Goal: Transaction & Acquisition: Download file/media

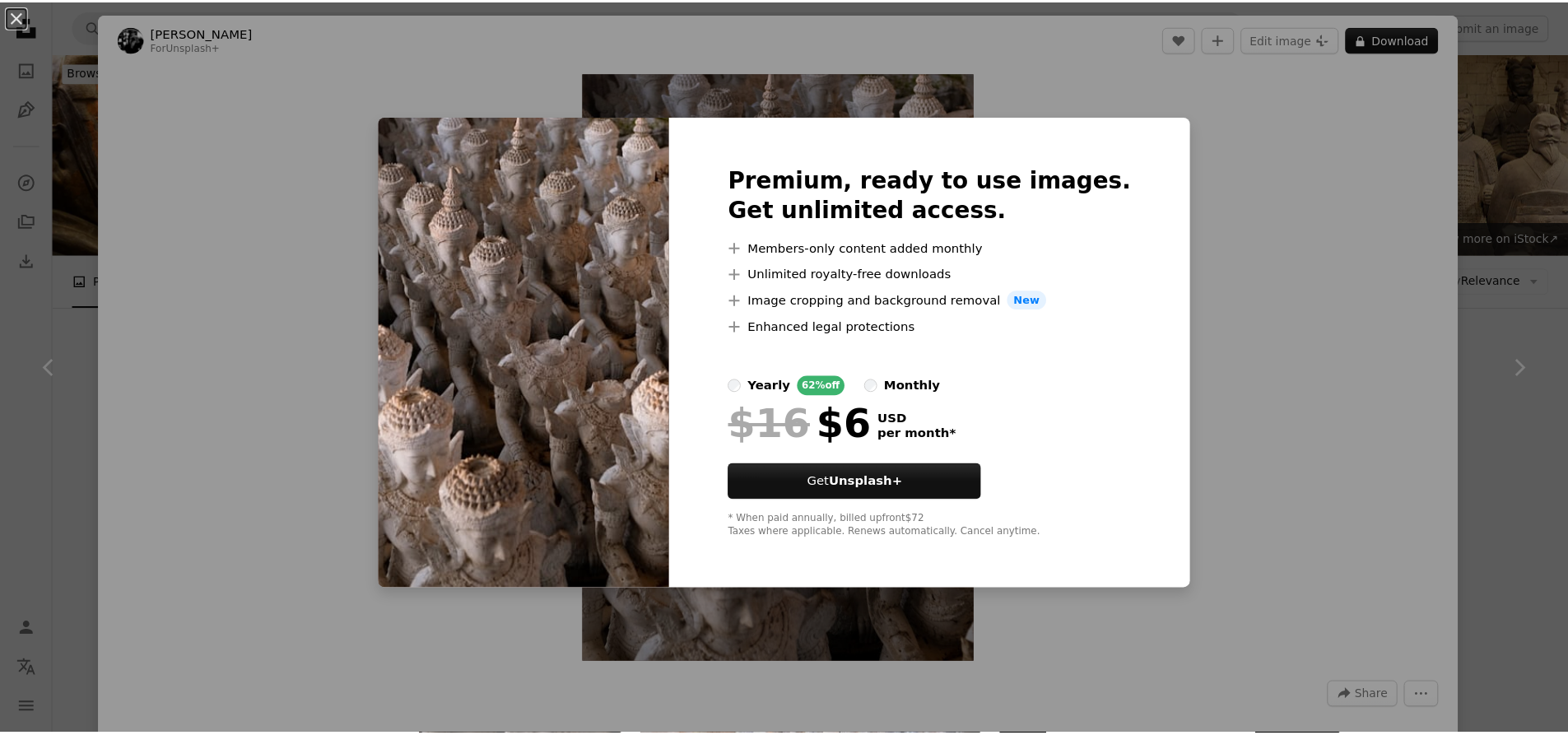
scroll to position [1152, 0]
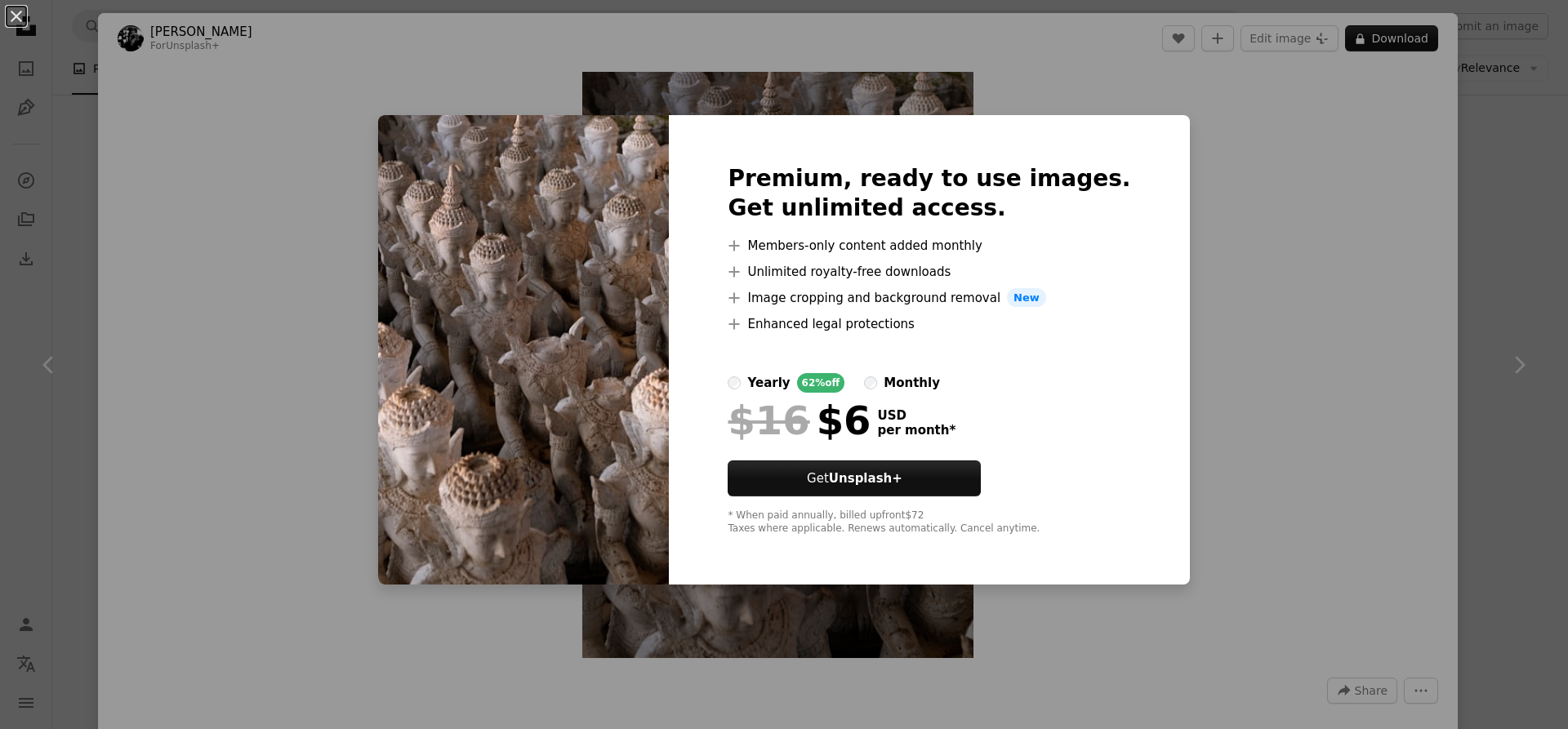
click at [1129, 126] on div "Premium, ready to use images. Get unlimited access. A plus sign Members-only co…" at bounding box center [928, 350] width 520 height 470
click at [1255, 137] on div "An X shape Premium, ready to use images. Get unlimited access. A plus sign Memb…" at bounding box center [784, 364] width 1568 height 729
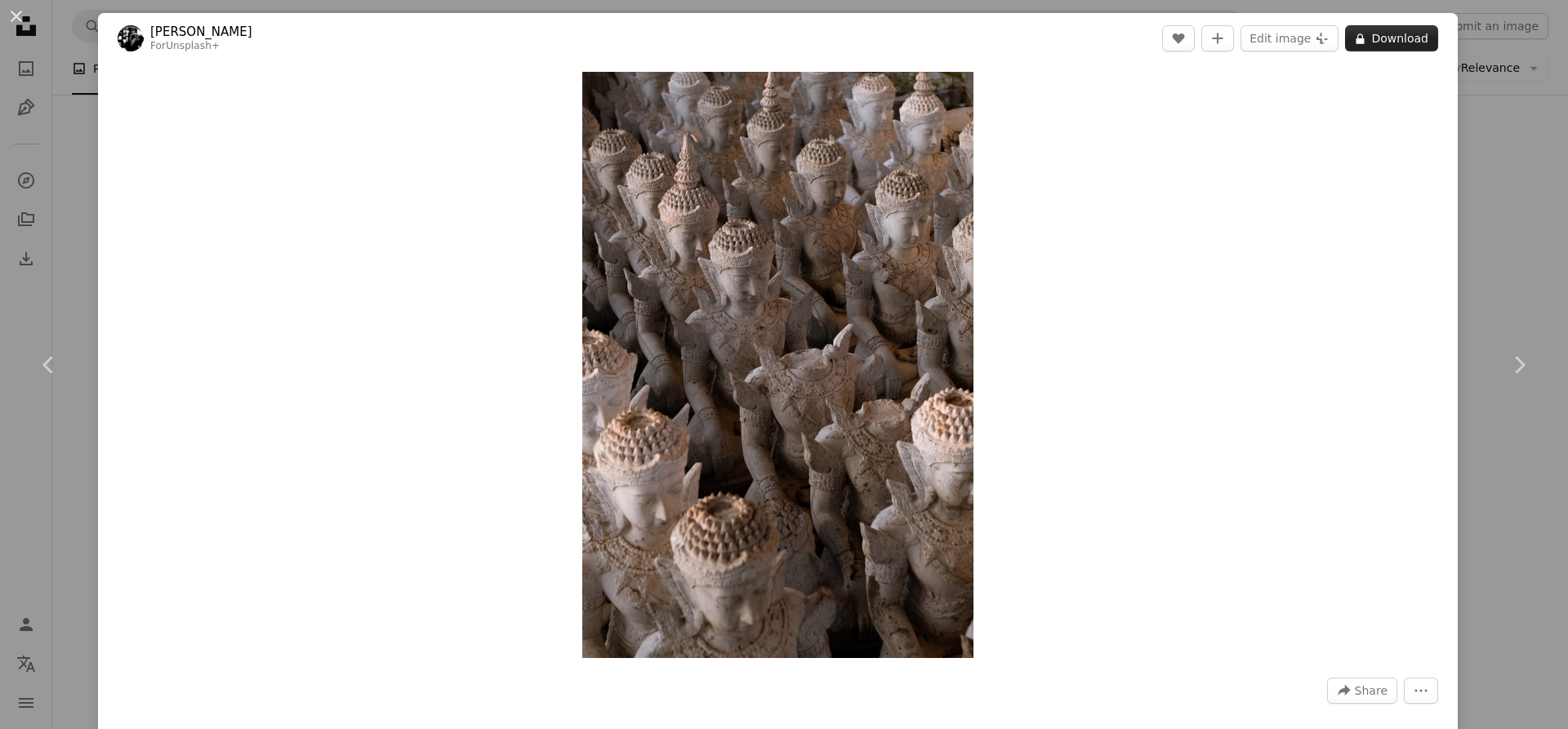
click at [1382, 41] on button "A lock Download" at bounding box center [1391, 38] width 94 height 26
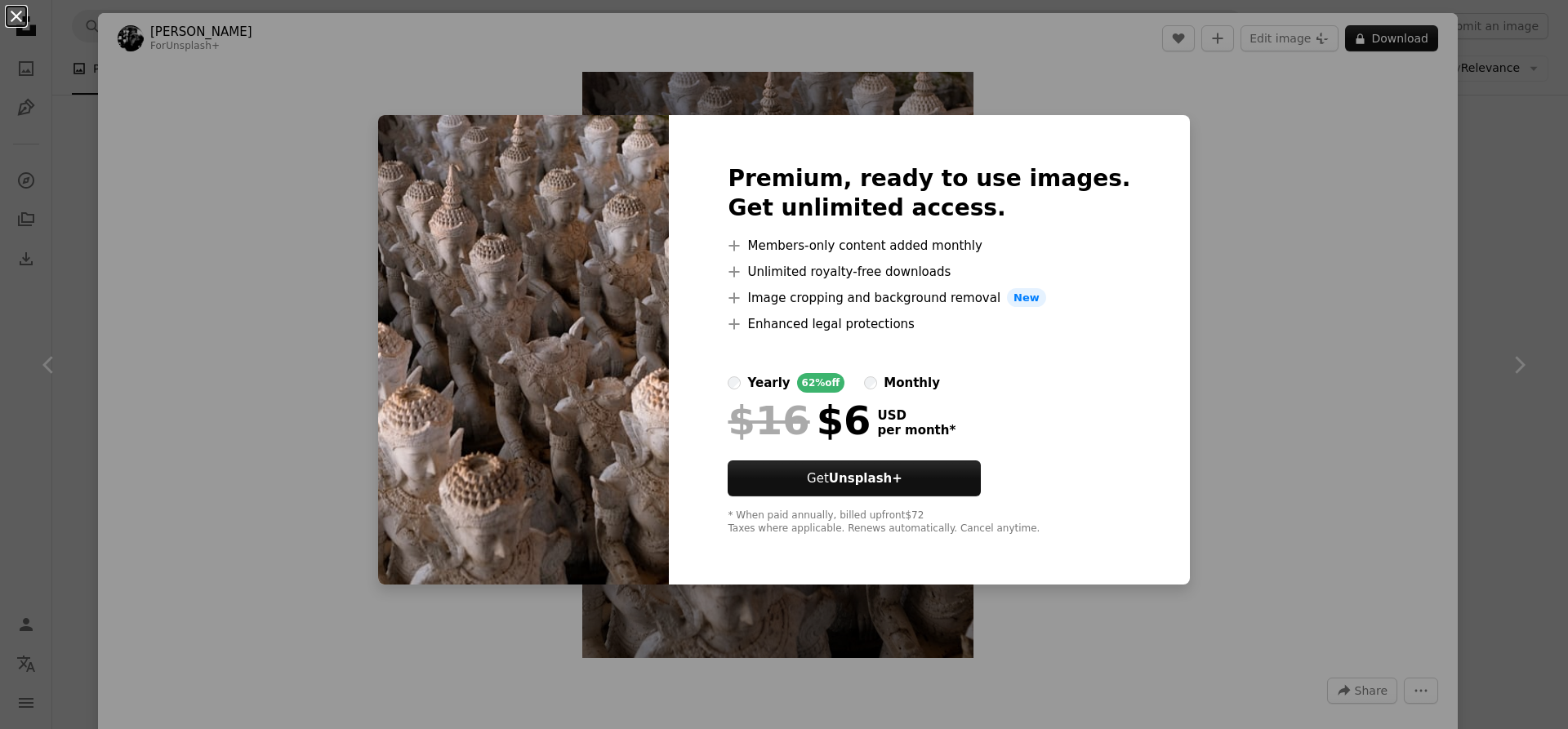
click at [16, 14] on button "An X shape" at bounding box center [16, 16] width 20 height 20
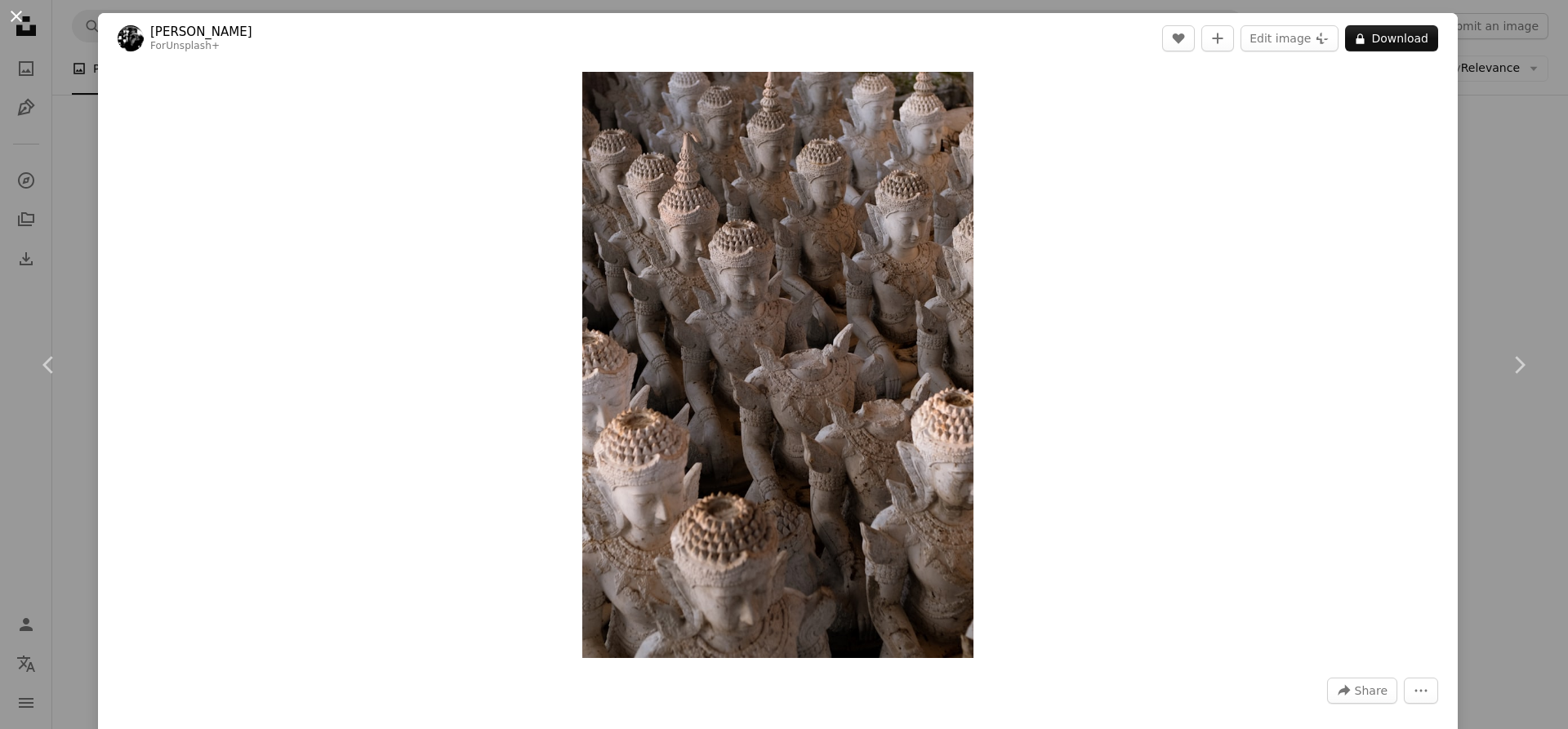
click at [16, 16] on button "An X shape" at bounding box center [16, 16] width 20 height 20
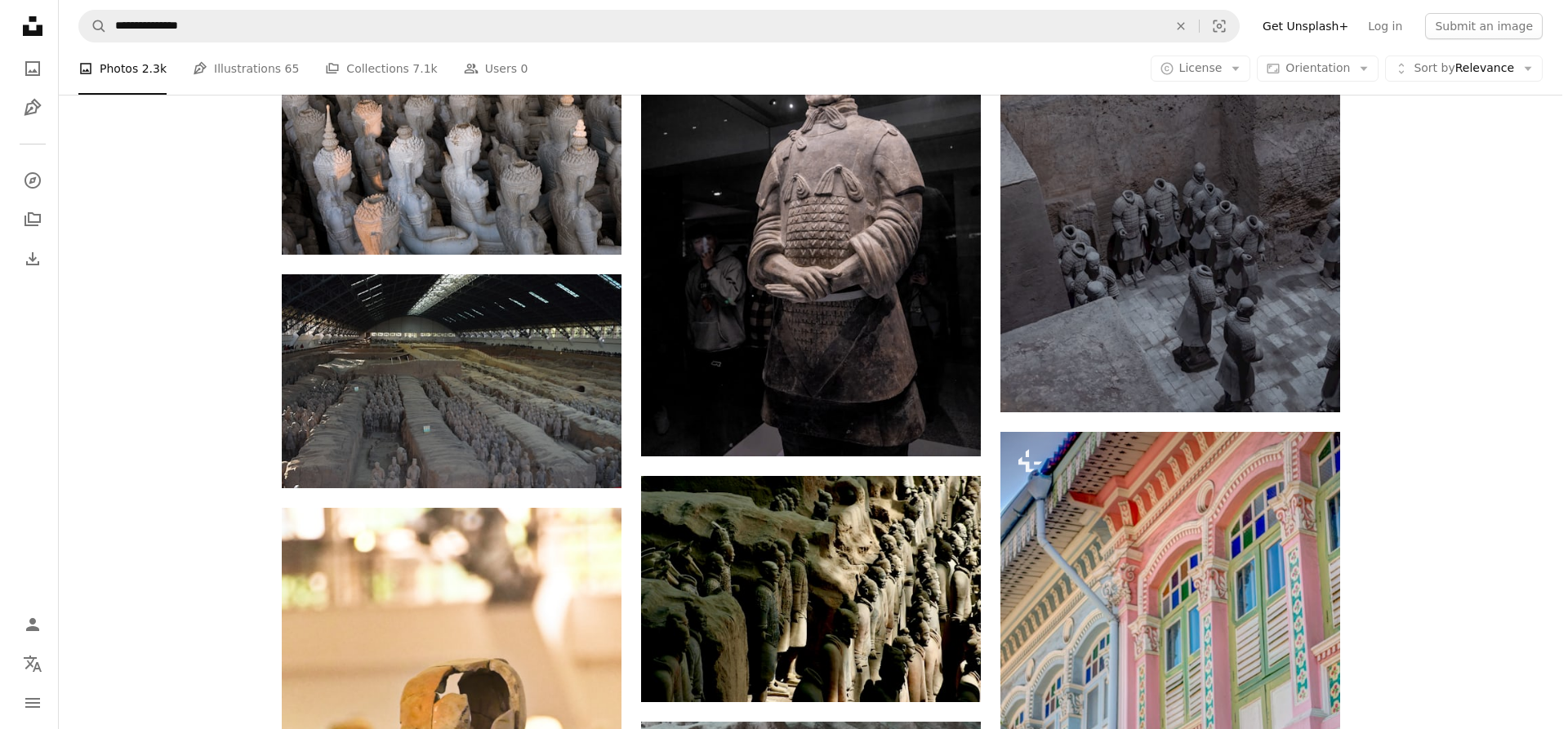
scroll to position [2449, 0]
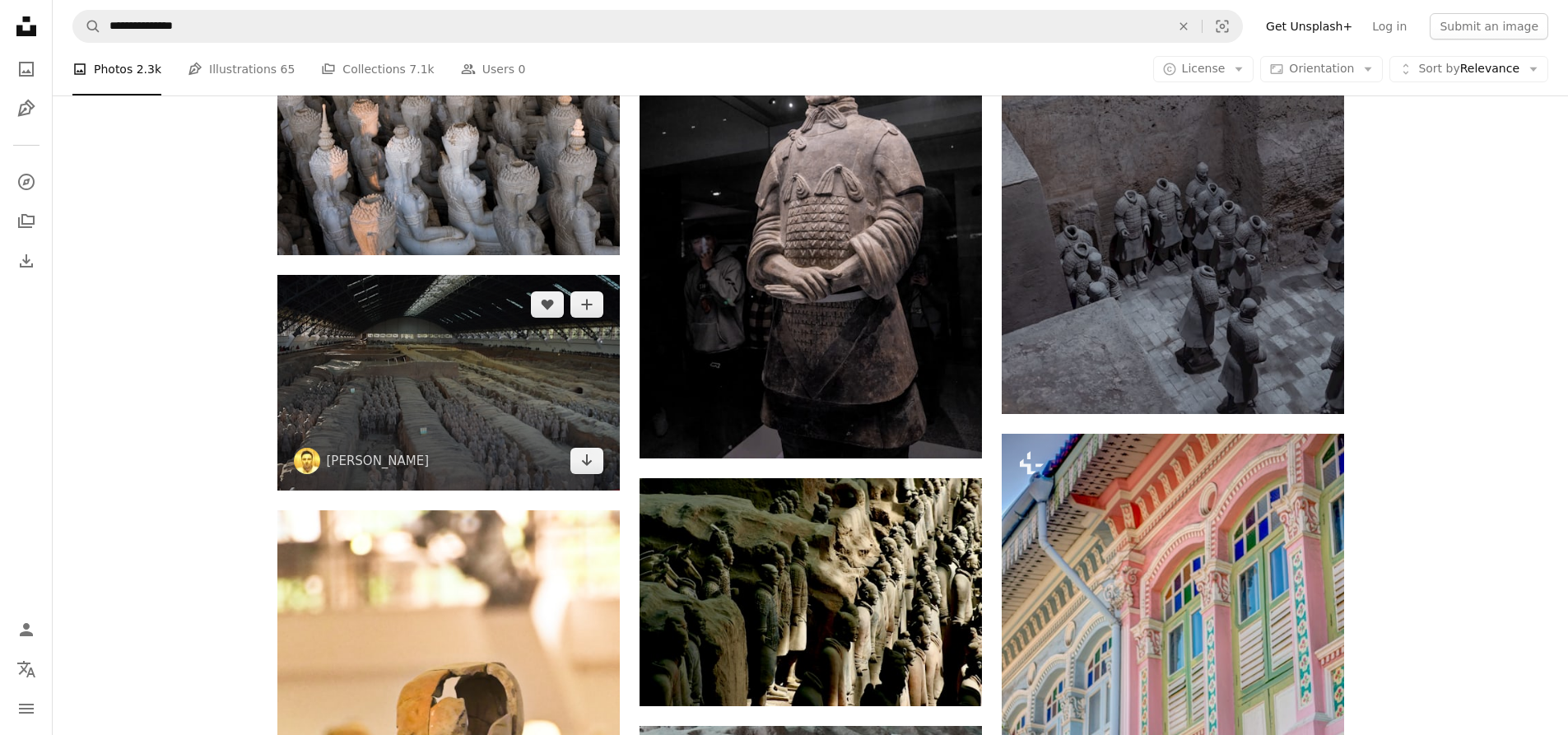
click at [433, 393] on img at bounding box center [448, 383] width 342 height 216
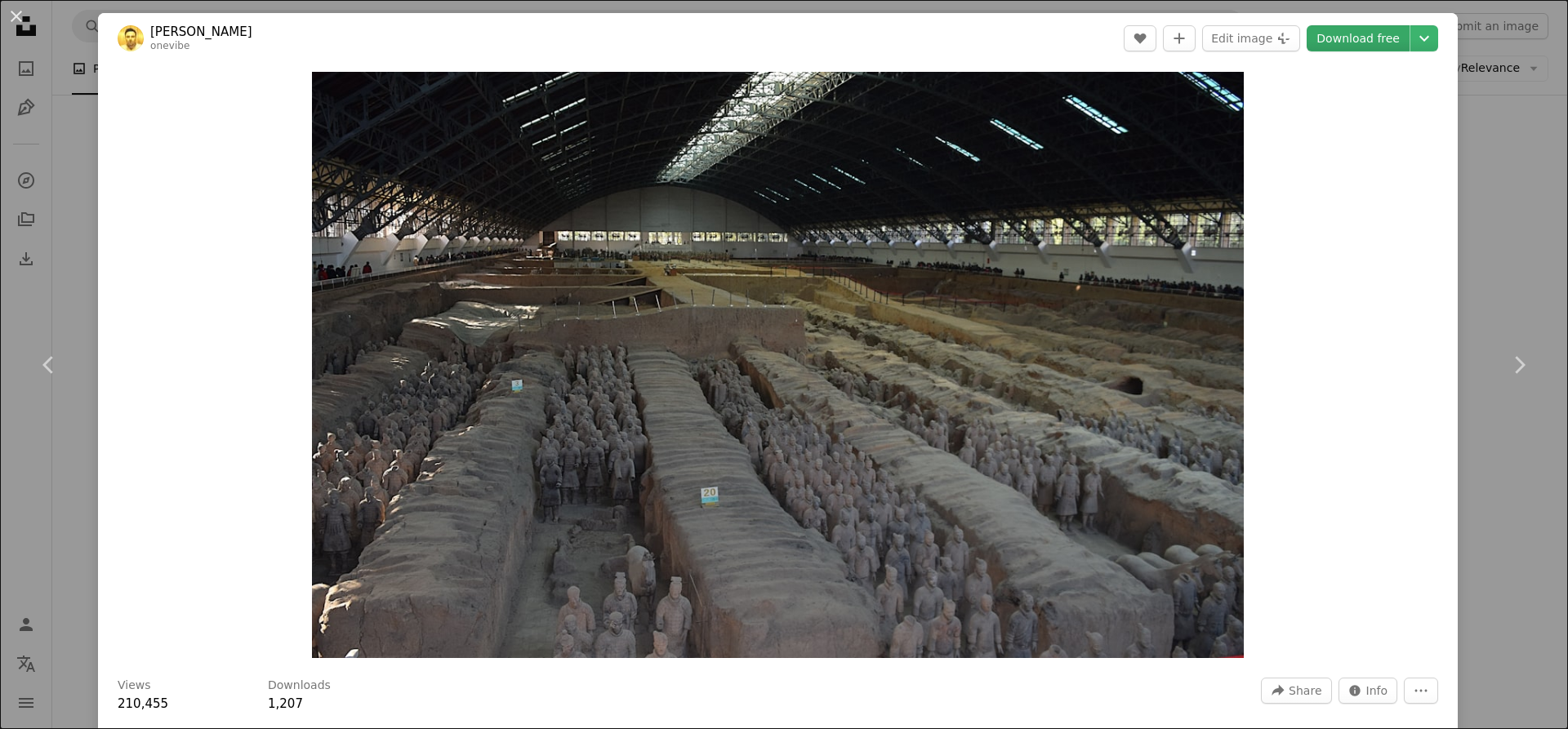
click at [1356, 38] on link "Download free" at bounding box center [1358, 38] width 103 height 26
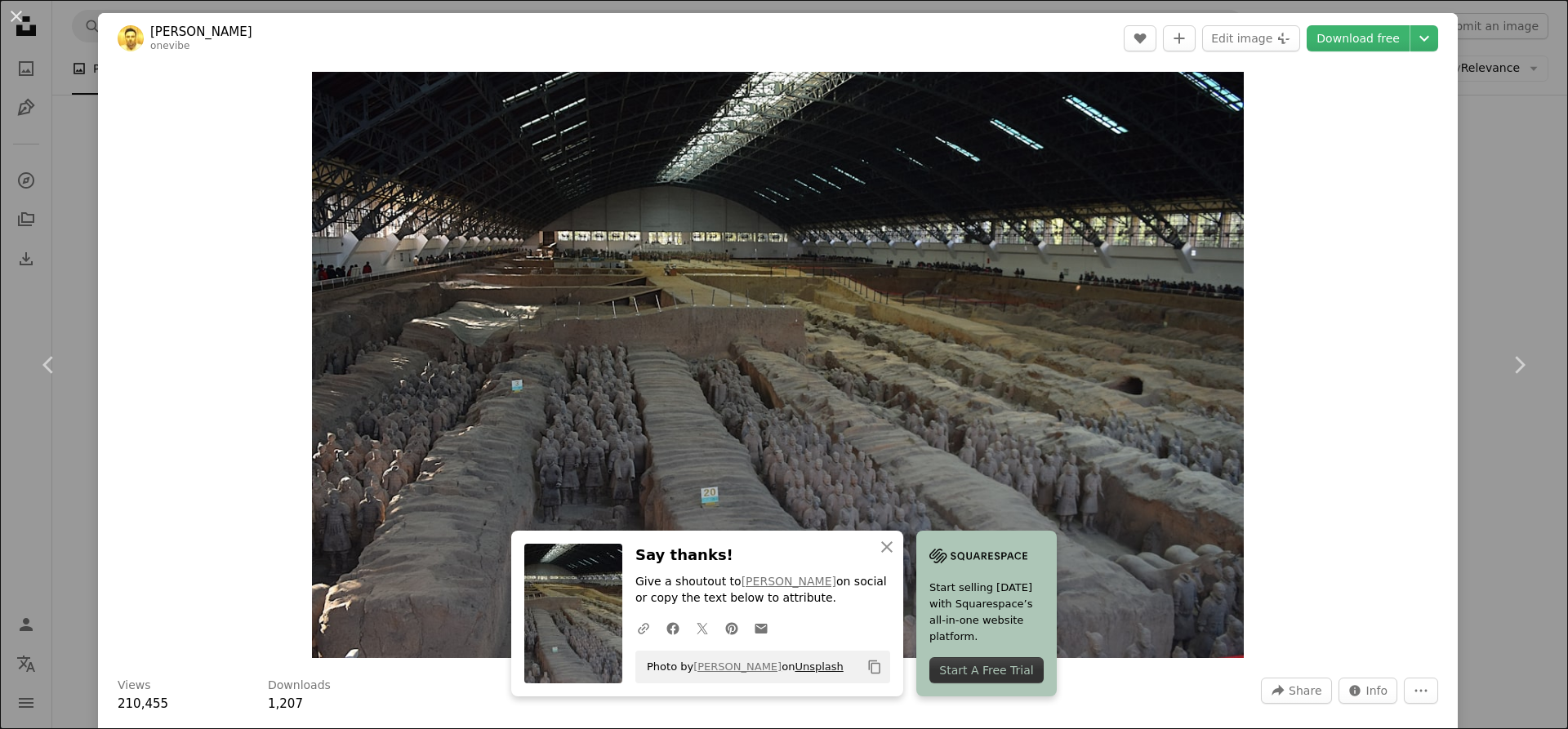
click at [814, 666] on link "Unsplash" at bounding box center [819, 666] width 49 height 12
